Goal: Task Accomplishment & Management: Complete application form

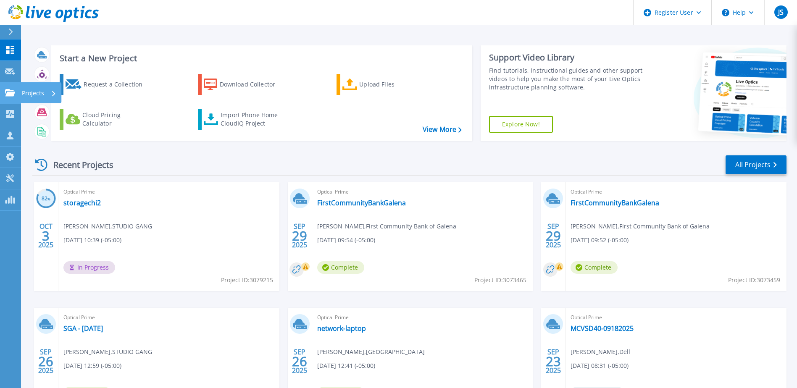
click at [10, 90] on icon at bounding box center [10, 92] width 10 height 7
click at [108, 83] on div "Request a Collection" at bounding box center [117, 84] width 67 height 17
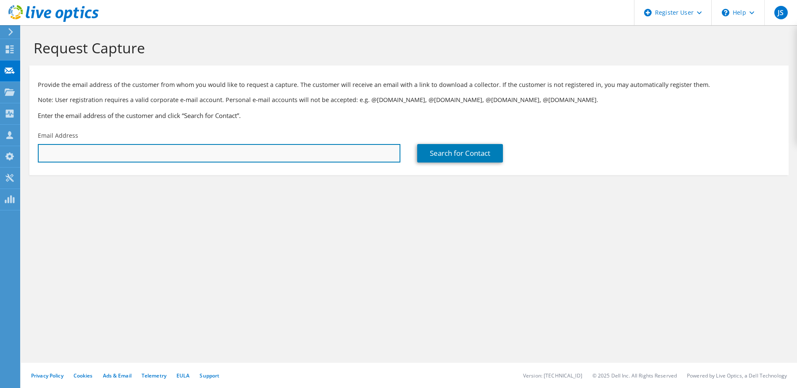
click at [114, 154] on input "text" at bounding box center [219, 153] width 363 height 18
paste input "SGrogan@sc2services.com"
type input "SGrogan@sc2services.com"
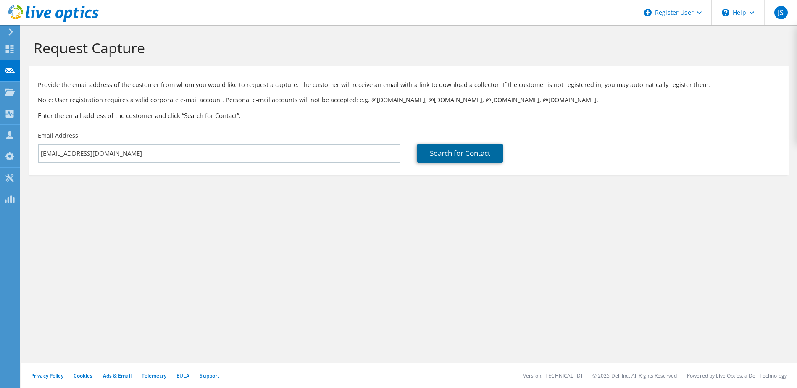
click at [440, 155] on link "Search for Contact" at bounding box center [460, 153] width 86 height 18
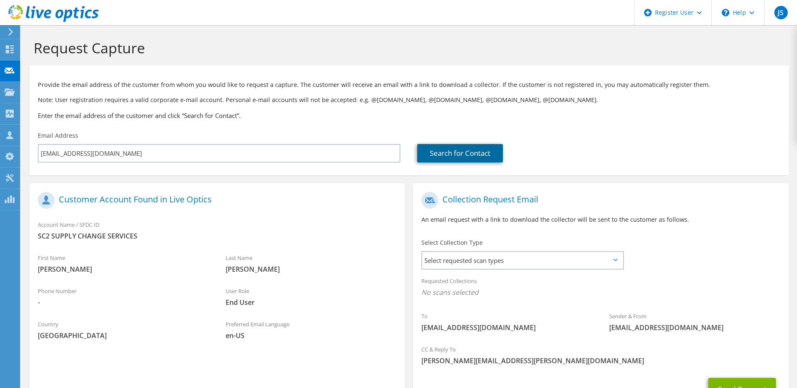
scroll to position [71, 0]
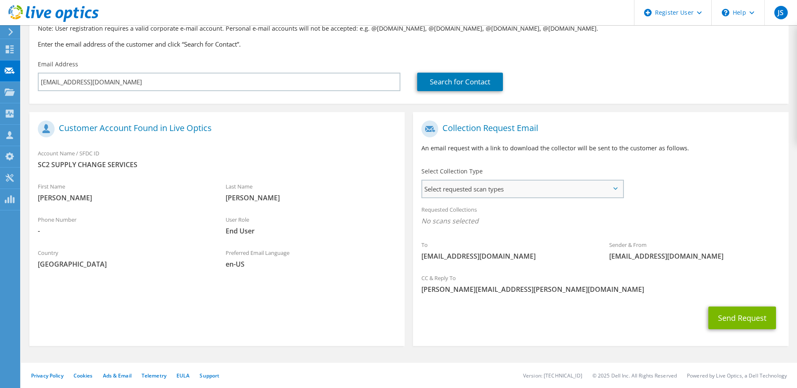
click at [495, 185] on span "Select requested scan types" at bounding box center [522, 189] width 200 height 17
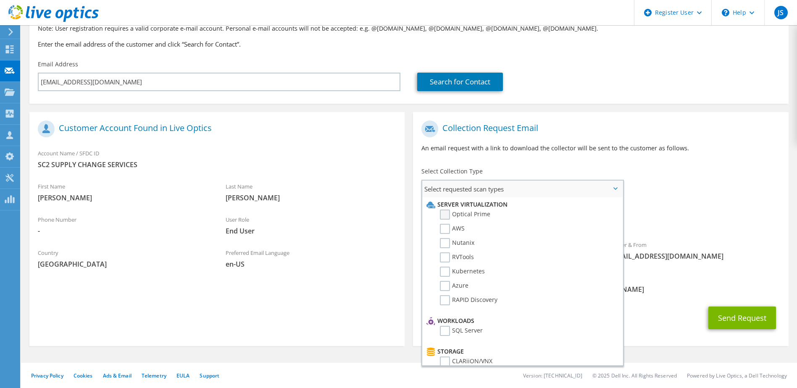
click at [457, 214] on label "Optical Prime" at bounding box center [465, 215] width 50 height 10
click at [0, 0] on input "Optical Prime" at bounding box center [0, 0] width 0 height 0
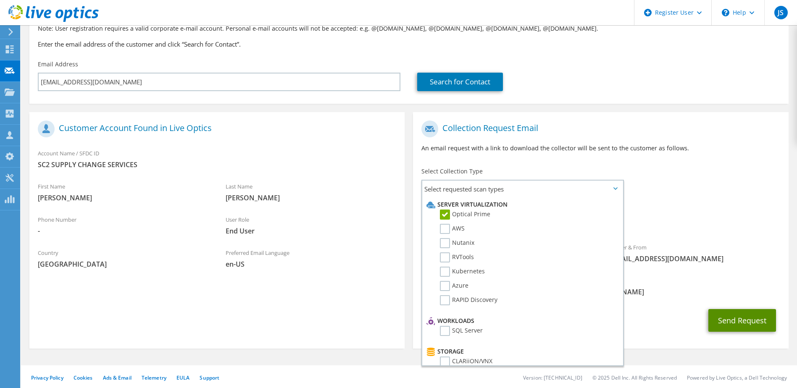
click at [721, 315] on button "Send Request" at bounding box center [743, 320] width 68 height 23
